Goal: Find specific fact: Find specific fact

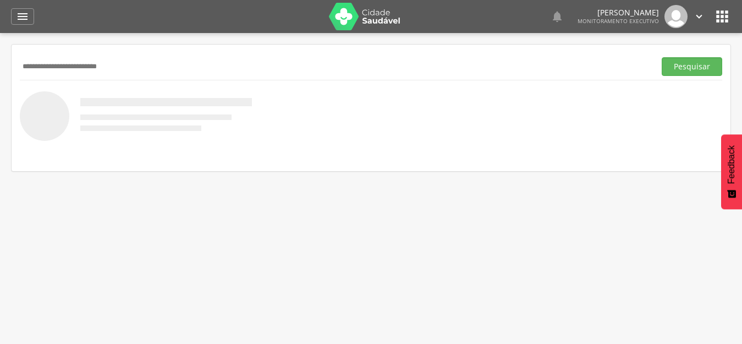
type input "**********"
click at [662, 57] on button "Pesquisar" at bounding box center [692, 66] width 60 height 19
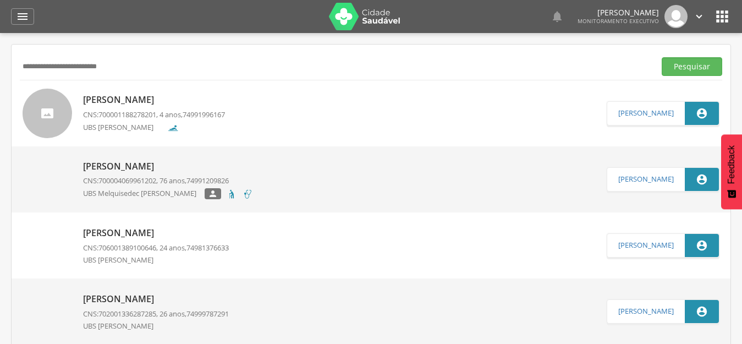
click at [279, 315] on link "[PERSON_NAME] CNS: 702001336287285 , 26 anos, 74999787291 UBS [PERSON_NAME]" at bounding box center [315, 311] width 584 height 49
type input "**********"
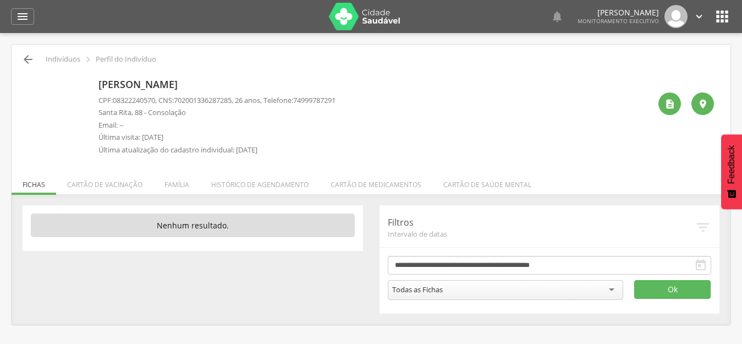
click at [32, 60] on icon "" at bounding box center [27, 59] width 13 height 13
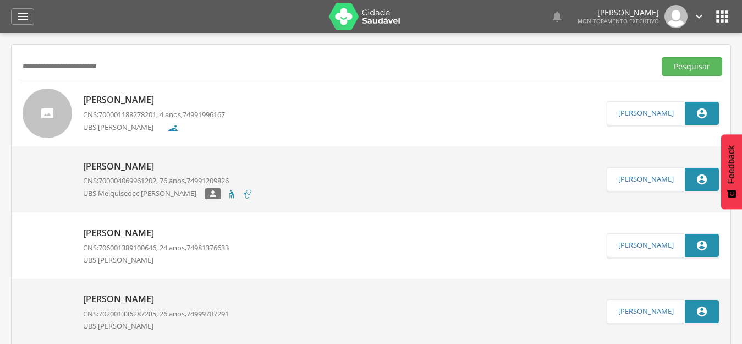
drag, startPoint x: 240, startPoint y: 63, endPoint x: 0, endPoint y: 64, distance: 239.8
click at [0, 64] on div " Supervisão  Distritos  Ubs Coordenador: - [PERSON_NAME] / BA Intervalo de T…" at bounding box center [371, 205] width 742 height 344
paste input "**********"
click at [662, 57] on button "Pesquisar" at bounding box center [692, 66] width 60 height 19
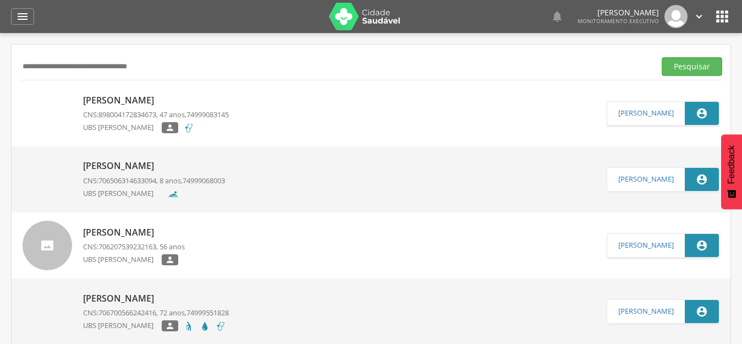
click at [153, 103] on p "[PERSON_NAME]" at bounding box center [156, 100] width 146 height 13
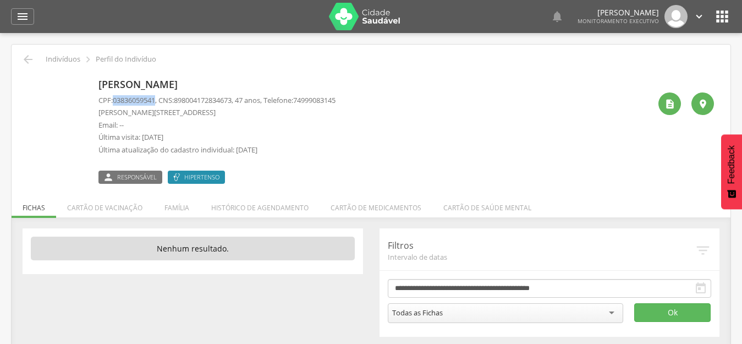
drag, startPoint x: 115, startPoint y: 102, endPoint x: 158, endPoint y: 103, distance: 42.9
click at [155, 103] on span "03836059541" at bounding box center [134, 100] width 42 height 10
copy span "03836059541"
drag, startPoint x: 181, startPoint y: 101, endPoint x: 241, endPoint y: 101, distance: 59.9
click at [232, 101] on span "898004172834673" at bounding box center [203, 100] width 58 height 10
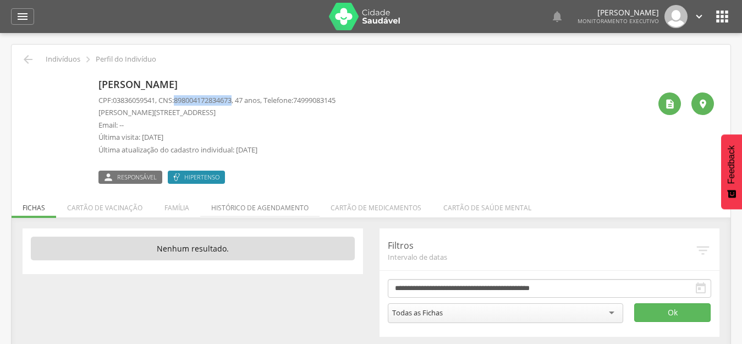
copy span "898004172834673"
drag, startPoint x: 114, startPoint y: 101, endPoint x: 157, endPoint y: 103, distance: 43.5
click at [157, 103] on p "CPF: 03836059541 , CNS: [PHONE_NUMBER] , 47 anos, Telefone: [PHONE_NUMBER]" at bounding box center [216, 100] width 237 height 10
click at [155, 102] on span "03836059541" at bounding box center [134, 100] width 42 height 10
drag, startPoint x: 114, startPoint y: 101, endPoint x: 158, endPoint y: 103, distance: 44.6
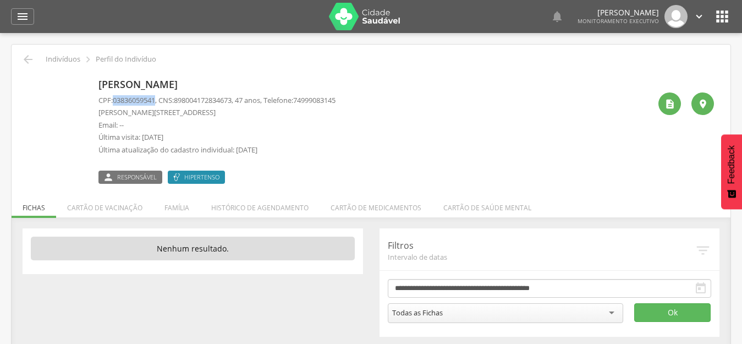
click at [158, 103] on p "CPF: 03836059541 , CNS: [PHONE_NUMBER] , 47 anos, Telefone: [PHONE_NUMBER]" at bounding box center [216, 100] width 237 height 10
copy span "03836059541"
click at [38, 61] on div " Indivíduos  Perfil do Indivíduo" at bounding box center [371, 59] width 702 height 13
click at [31, 59] on icon "" at bounding box center [27, 59] width 13 height 13
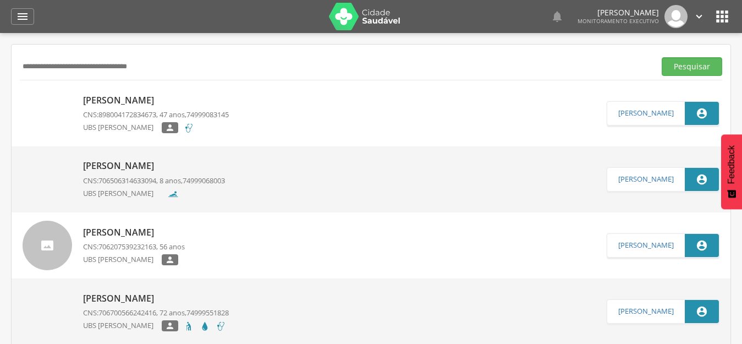
drag, startPoint x: 260, startPoint y: 69, endPoint x: 0, endPoint y: 73, distance: 260.2
click at [0, 73] on div " Supervisão  Distritos  Ubs Coordenador: - [PERSON_NAME] / BA Intervalo de T…" at bounding box center [371, 205] width 742 height 344
paste input "text"
click at [662, 57] on button "Pesquisar" at bounding box center [692, 66] width 60 height 19
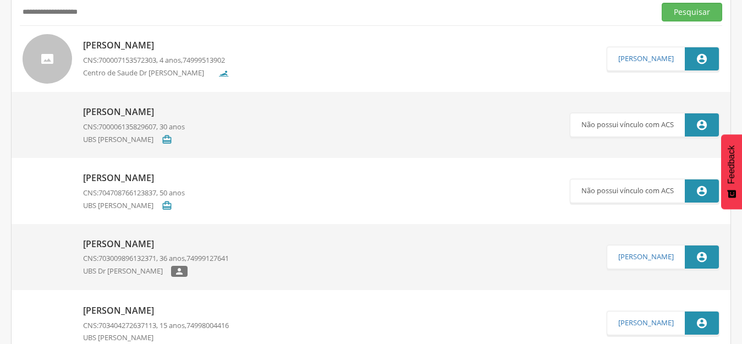
scroll to position [55, 0]
click at [167, 244] on p "[PERSON_NAME]" at bounding box center [156, 243] width 146 height 13
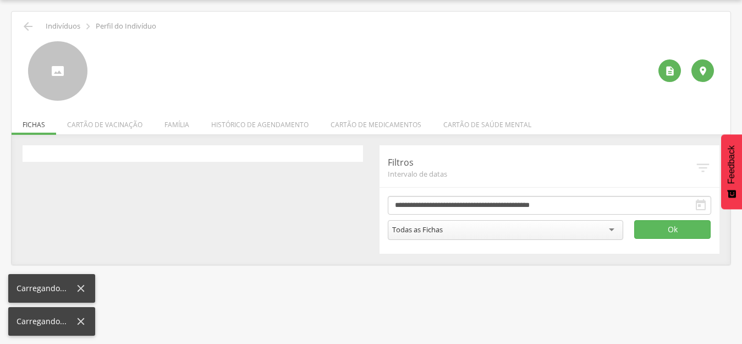
scroll to position [33, 0]
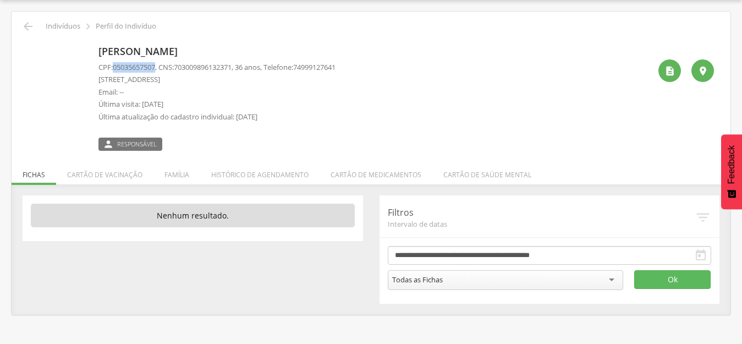
drag, startPoint x: 115, startPoint y: 70, endPoint x: 158, endPoint y: 70, distance: 43.4
click at [158, 70] on p "CPF: 05035657507 , CNS: [PHONE_NUMBER] , 36 anos, Telefone: [PHONE_NUMBER]" at bounding box center [216, 67] width 237 height 10
copy span "05035657507"
click at [26, 26] on icon "" at bounding box center [27, 26] width 13 height 13
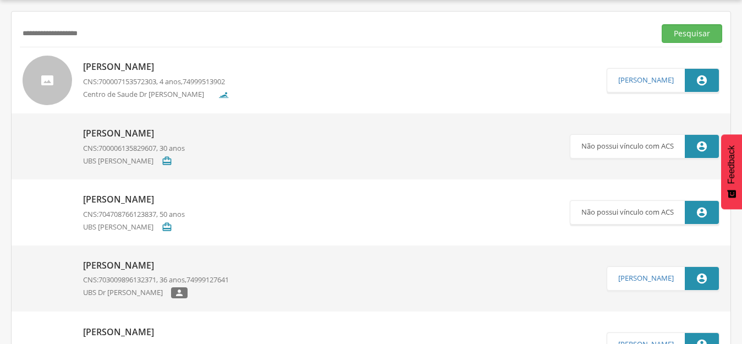
drag, startPoint x: 215, startPoint y: 32, endPoint x: 0, endPoint y: 33, distance: 215.0
click at [0, 33] on div " Supervisão  Distritos  Ubs Coordenador: - [PERSON_NAME] / BA Intervalo de T…" at bounding box center [371, 172] width 742 height 344
paste input "****"
click at [662, 24] on button "Pesquisar" at bounding box center [692, 33] width 60 height 19
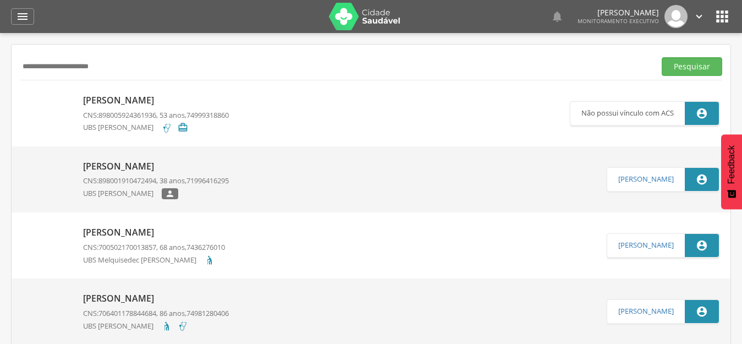
click at [173, 235] on p "[PERSON_NAME]" at bounding box center [154, 232] width 142 height 13
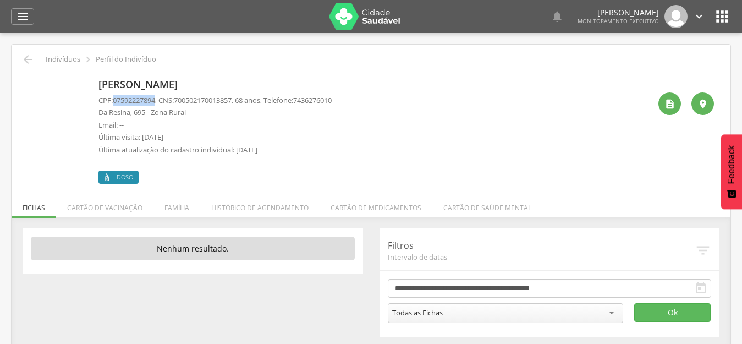
drag, startPoint x: 116, startPoint y: 100, endPoint x: 159, endPoint y: 100, distance: 42.9
click at [155, 100] on span "07592227894" at bounding box center [134, 100] width 42 height 10
copy span "07592227894"
click at [25, 59] on icon "" at bounding box center [27, 59] width 13 height 13
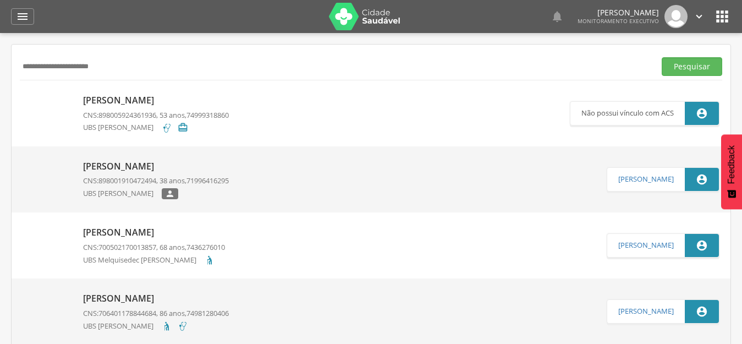
drag, startPoint x: 38, startPoint y: 60, endPoint x: 0, endPoint y: 60, distance: 38.5
click at [0, 60] on div " Supervisão  Distritos  Ubs Coordenador: - [PERSON_NAME] / BA Intervalo de T…" at bounding box center [371, 205] width 742 height 344
paste input "text"
click at [662, 57] on button "Pesquisar" at bounding box center [692, 66] width 60 height 19
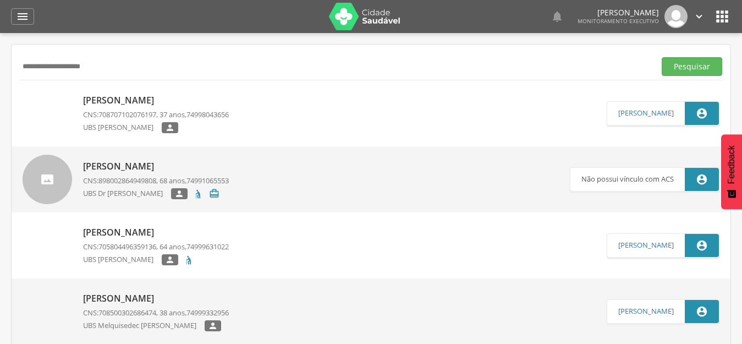
click at [171, 100] on p "[PERSON_NAME]" at bounding box center [156, 100] width 146 height 13
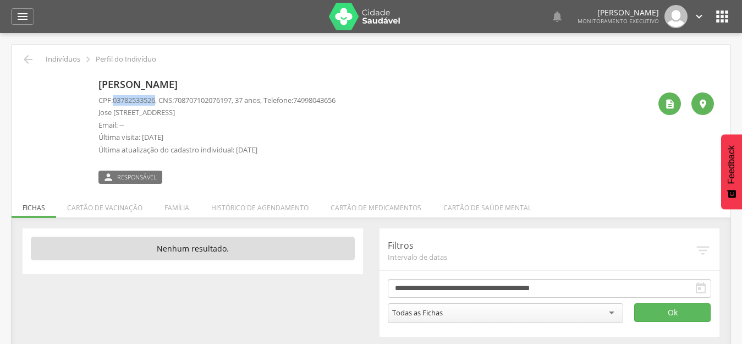
drag, startPoint x: 116, startPoint y: 102, endPoint x: 158, endPoint y: 105, distance: 41.9
click at [158, 105] on p "CPF: 03782533526 , CNS: [PHONE_NUMBER] , 37 anos, Telefone: [PHONE_NUMBER]" at bounding box center [216, 100] width 237 height 10
copy span "03782533526"
click at [21, 56] on div " Indivíduos  Perfil do Indivíduo" at bounding box center [371, 59] width 702 height 13
click at [37, 56] on div " Indivíduos  Perfil do Indivíduo" at bounding box center [371, 59] width 702 height 13
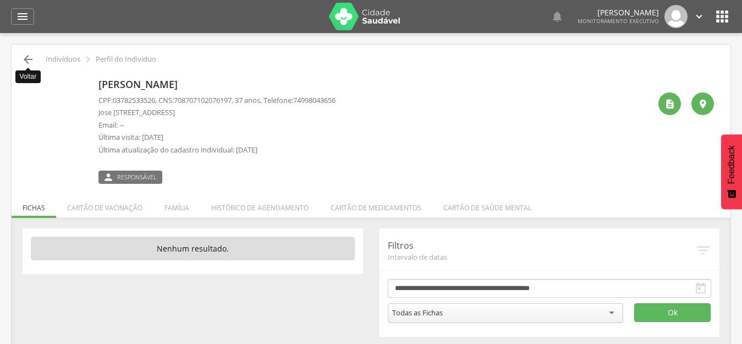
click at [30, 63] on icon "" at bounding box center [27, 59] width 13 height 13
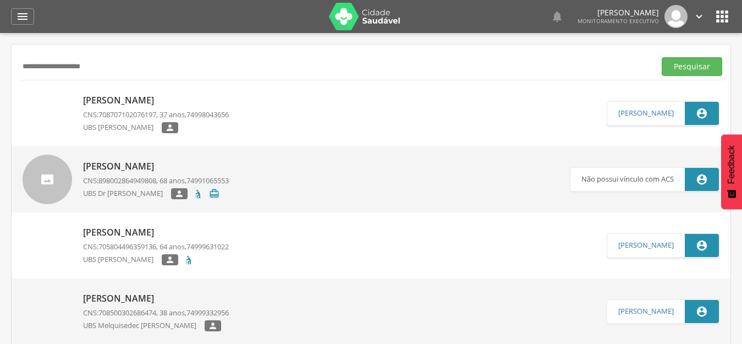
drag, startPoint x: 323, startPoint y: 68, endPoint x: 0, endPoint y: 68, distance: 323.4
click at [0, 68] on div " Supervisão  Distritos  Ubs Coordenador: - [PERSON_NAME] / BA Intervalo de T…" at bounding box center [371, 205] width 742 height 344
paste input "*****"
click at [662, 57] on button "Pesquisar" at bounding box center [692, 66] width 60 height 19
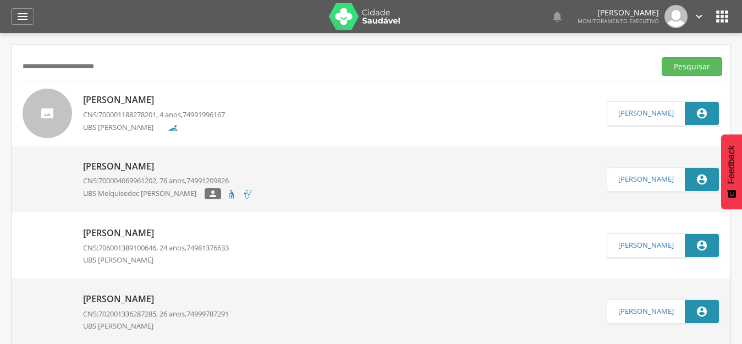
drag, startPoint x: 202, startPoint y: 73, endPoint x: 0, endPoint y: 71, distance: 201.8
click at [0, 71] on div " Supervisão  Distritos  Ubs Coordenador: - [PERSON_NAME] / BA Intervalo de T…" at bounding box center [371, 205] width 742 height 344
paste input "*********"
click at [662, 57] on button "Pesquisar" at bounding box center [692, 66] width 60 height 19
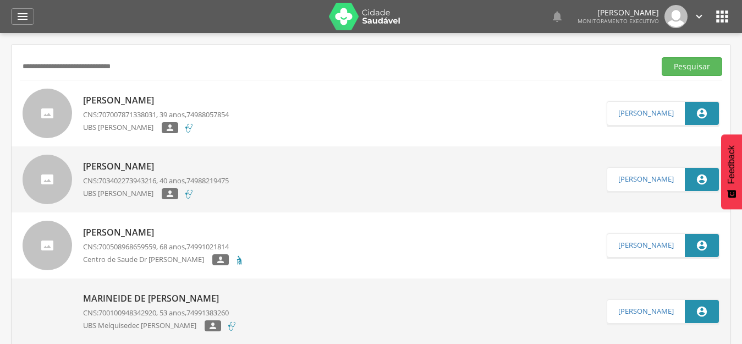
click at [173, 166] on p "[PERSON_NAME]" at bounding box center [156, 166] width 146 height 13
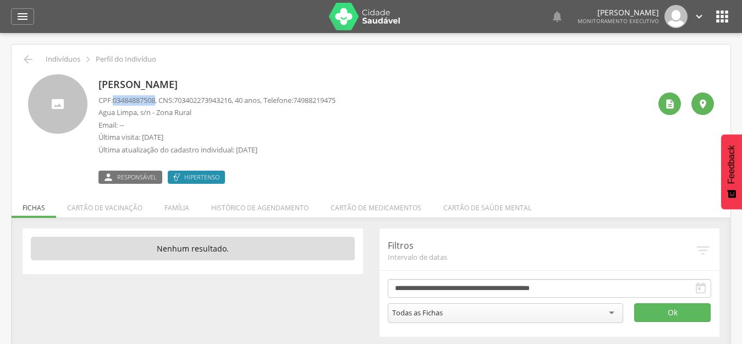
drag, startPoint x: 115, startPoint y: 101, endPoint x: 158, endPoint y: 103, distance: 43.0
click at [155, 103] on span "03484887508" at bounding box center [134, 100] width 42 height 10
copy span "03484887508"
click at [28, 64] on icon "" at bounding box center [27, 59] width 13 height 13
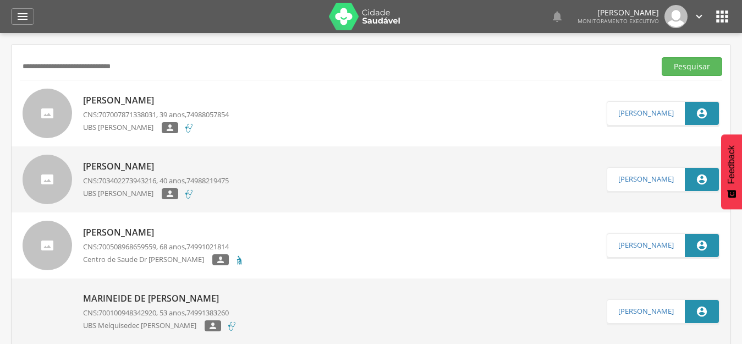
drag, startPoint x: 189, startPoint y: 69, endPoint x: 0, endPoint y: 69, distance: 189.2
click at [0, 69] on div " Supervisão  Distritos  Ubs Coordenador: - [PERSON_NAME] / BA Intervalo de T…" at bounding box center [371, 205] width 742 height 344
paste input "text"
click at [662, 57] on button "Pesquisar" at bounding box center [692, 66] width 60 height 19
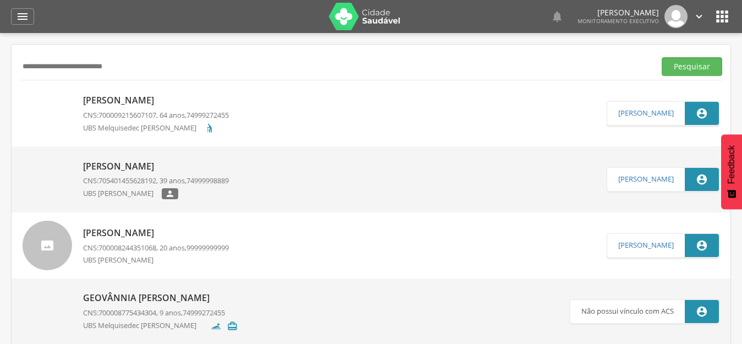
drag, startPoint x: 201, startPoint y: 73, endPoint x: 0, endPoint y: 66, distance: 200.9
click at [0, 67] on div " Supervisão  Distritos  Ubs Coordenador: - [PERSON_NAME] / BA Intervalo de T…" at bounding box center [371, 205] width 742 height 344
paste input "text"
click at [662, 57] on button "Pesquisar" at bounding box center [692, 66] width 60 height 19
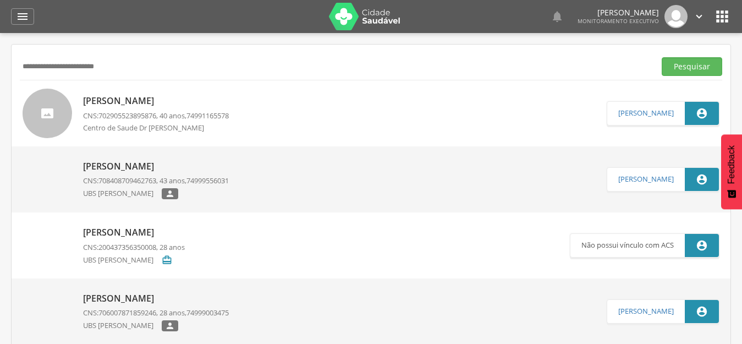
drag, startPoint x: 206, startPoint y: 61, endPoint x: 0, endPoint y: 63, distance: 205.7
click at [0, 63] on div " Supervisão  Distritos  Ubs Coordenador: - [PERSON_NAME] / BA Intervalo de T…" at bounding box center [371, 205] width 742 height 344
paste input "***"
click at [662, 57] on button "Pesquisar" at bounding box center [692, 66] width 60 height 19
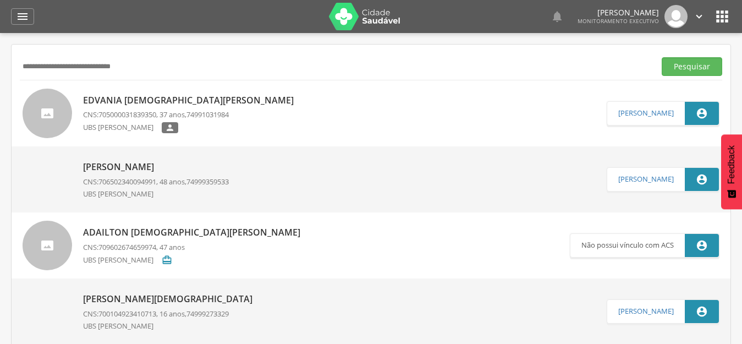
click at [178, 102] on p "Edvania [DEMOGRAPHIC_DATA][PERSON_NAME]" at bounding box center [191, 100] width 216 height 13
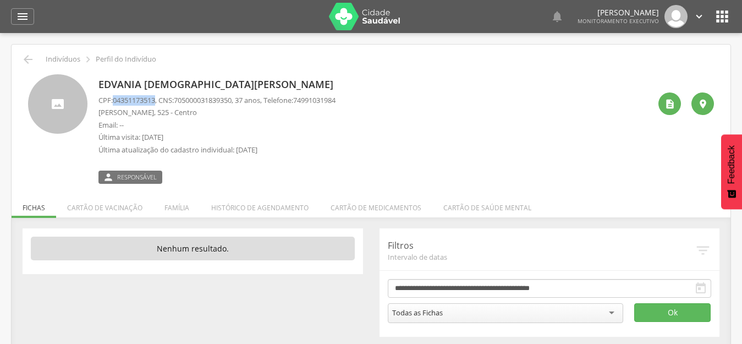
drag, startPoint x: 115, startPoint y: 101, endPoint x: 159, endPoint y: 102, distance: 44.6
click at [159, 102] on p "CPF: 04351173513 , CNS: [PHONE_NUMBER] , 37 anos, Telefone: [PHONE_NUMBER]" at bounding box center [216, 100] width 237 height 10
copy span "04351173513"
click at [31, 64] on icon "" at bounding box center [27, 59] width 13 height 13
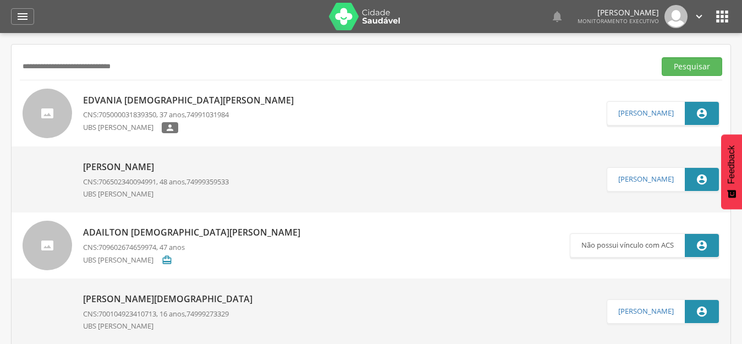
drag, startPoint x: 302, startPoint y: 68, endPoint x: 0, endPoint y: 58, distance: 302.1
click at [0, 58] on div " Supervisão  Distritos  Ubs Coordenador: - [PERSON_NAME] / BA Intervalo de T…" at bounding box center [371, 205] width 742 height 344
paste input "***"
type input "**********"
click at [662, 57] on button "Pesquisar" at bounding box center [692, 66] width 60 height 19
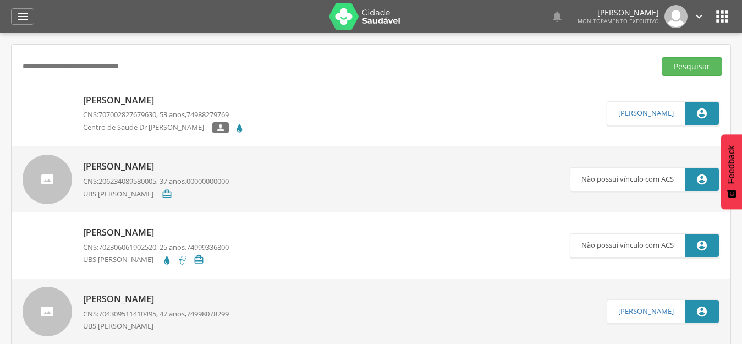
click at [144, 96] on p "[PERSON_NAME]" at bounding box center [164, 100] width 162 height 13
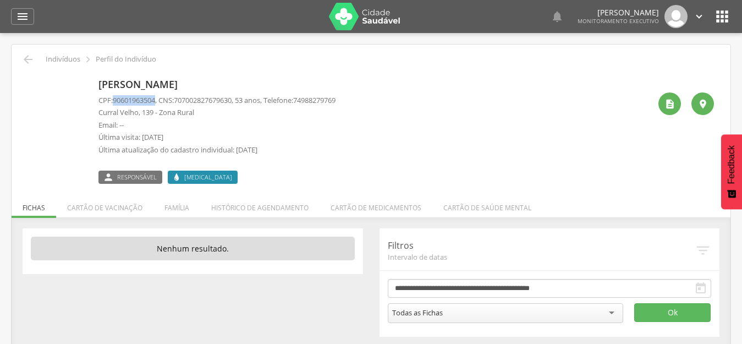
drag, startPoint x: 116, startPoint y: 103, endPoint x: 159, endPoint y: 101, distance: 43.0
click at [155, 101] on span "90601963504" at bounding box center [134, 100] width 42 height 10
copy span "90601963504"
click at [25, 58] on icon "" at bounding box center [27, 59] width 13 height 13
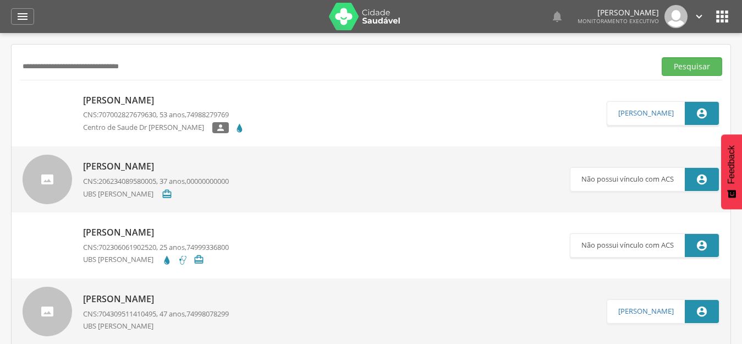
drag, startPoint x: 360, startPoint y: 65, endPoint x: 0, endPoint y: 65, distance: 359.7
click at [0, 65] on div " Supervisão  Distritos  Ubs Coordenador: - [PERSON_NAME] / BA Intervalo de T…" at bounding box center [371, 205] width 742 height 344
